Goal: Use online tool/utility

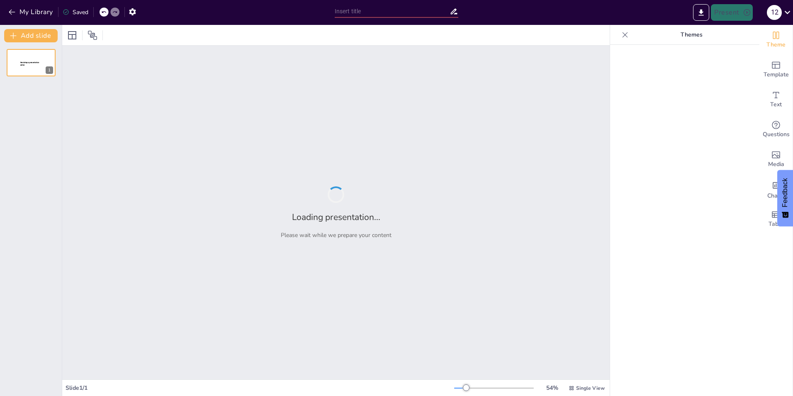
type input "Kritische Würdigung der Historische Simulation zur Messung von Marktpreisrisiken"
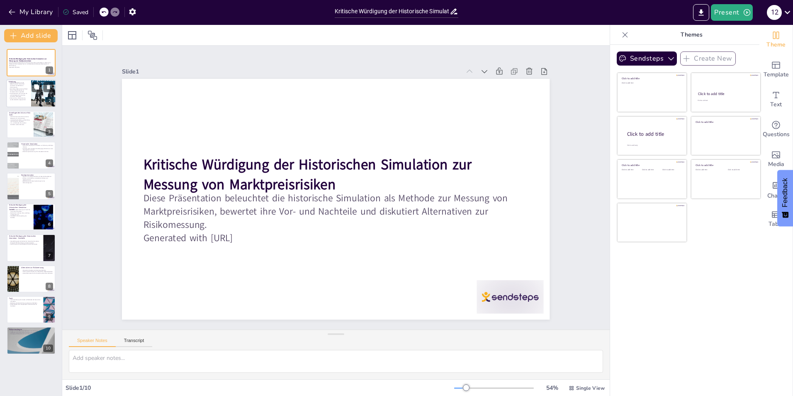
click at [23, 97] on p "Alternativen zur Risikomessung werden ebenfalls angesprochen." at bounding box center [19, 98] width 20 height 3
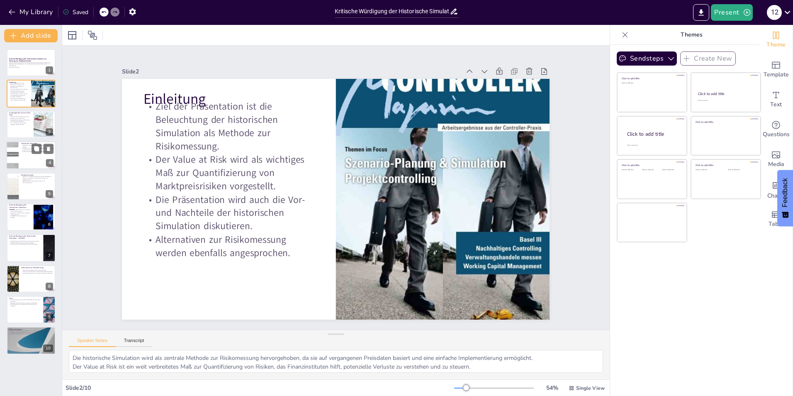
click at [22, 158] on div at bounding box center [31, 155] width 50 height 28
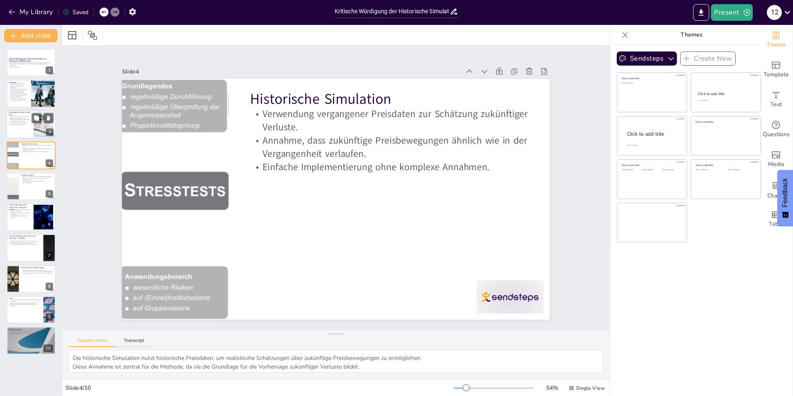
click at [24, 127] on div at bounding box center [31, 124] width 50 height 28
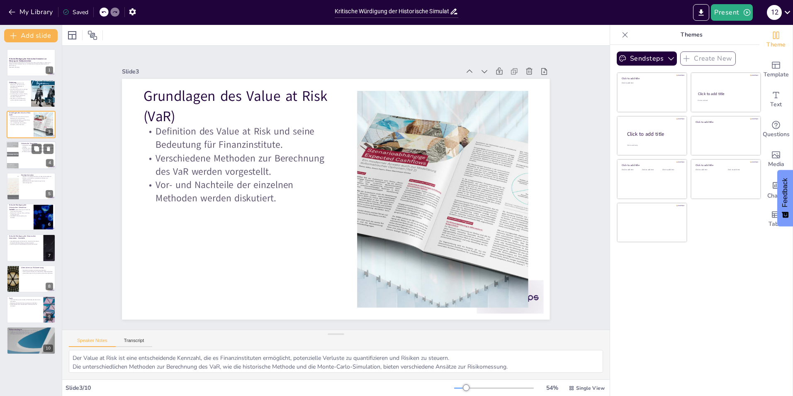
click at [18, 148] on div at bounding box center [12, 155] width 39 height 28
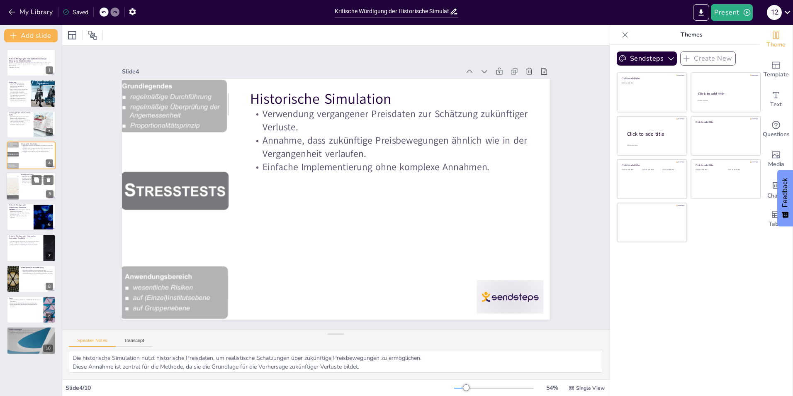
click at [17, 178] on div at bounding box center [12, 186] width 37 height 28
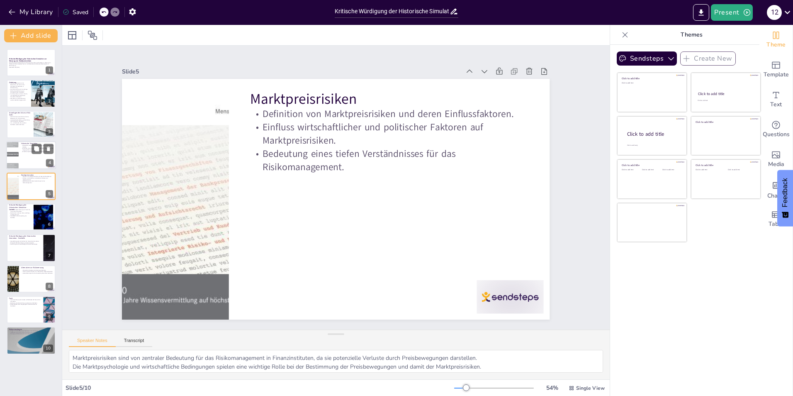
click at [24, 156] on div at bounding box center [31, 155] width 50 height 28
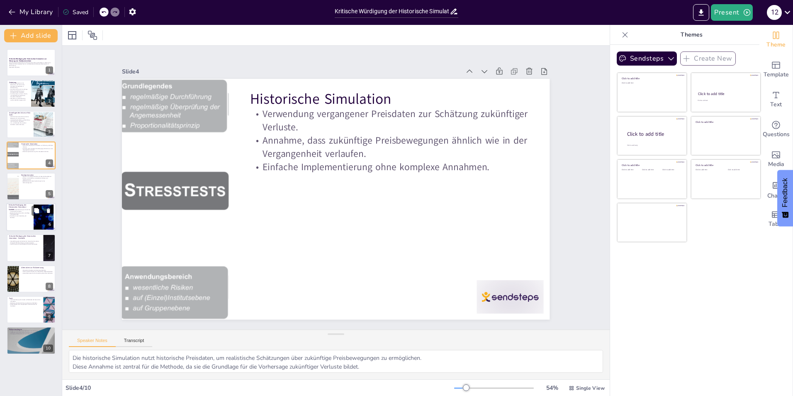
drag, startPoint x: 17, startPoint y: 202, endPoint x: 17, endPoint y: 209, distance: 7.1
click at [18, 202] on div "Kritische Würdigung der Historischen Simulation zur Messung von Marktpreisrisik…" at bounding box center [31, 201] width 62 height 305
click at [17, 209] on p "Einfache Implementierung als Vorteil der historischen Simulation." at bounding box center [20, 210] width 22 height 3
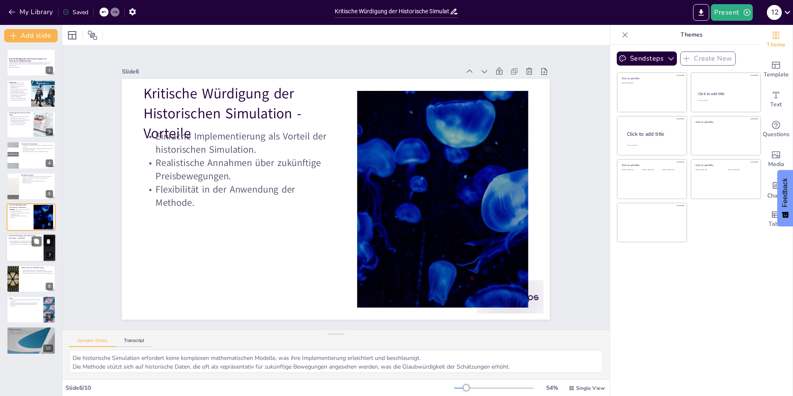
click at [19, 244] on p "Auswirkungen auf die Genauigkeit der Risikomessungen." at bounding box center [25, 244] width 32 height 2
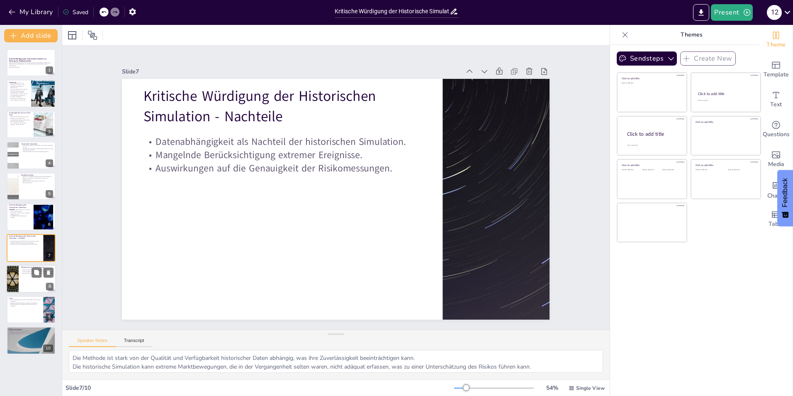
click at [25, 277] on div at bounding box center [31, 279] width 50 height 28
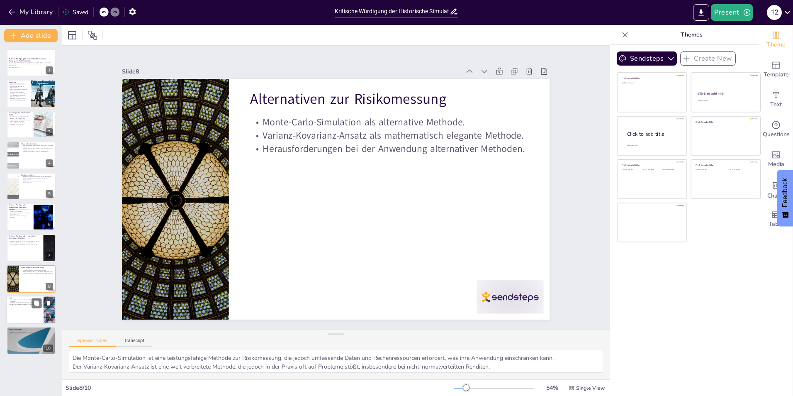
click at [24, 308] on div at bounding box center [31, 309] width 50 height 28
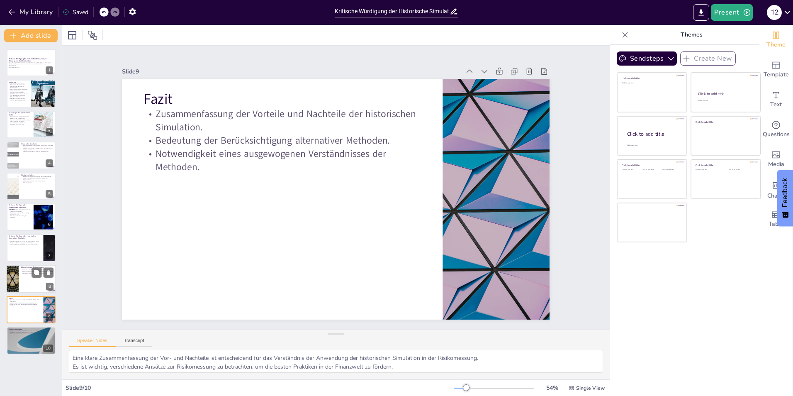
click at [28, 280] on div at bounding box center [31, 279] width 50 height 28
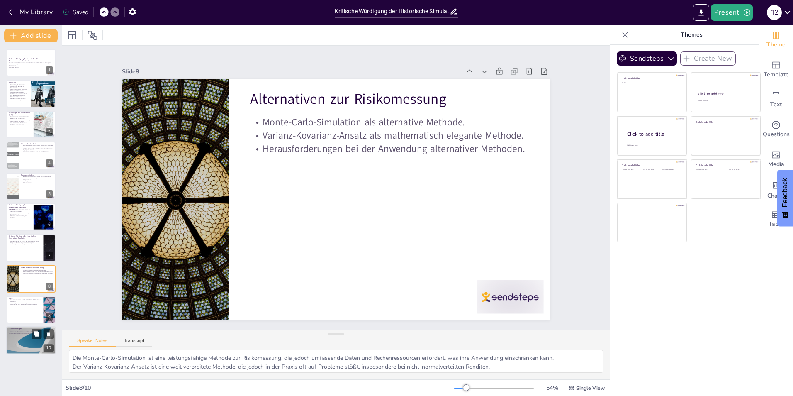
click at [24, 340] on div at bounding box center [31, 340] width 50 height 28
type textarea "Diese Fragen sollen das Publikum dazu anregen, über die Relevanz alternativer M…"
